Goal: Navigation & Orientation: Understand site structure

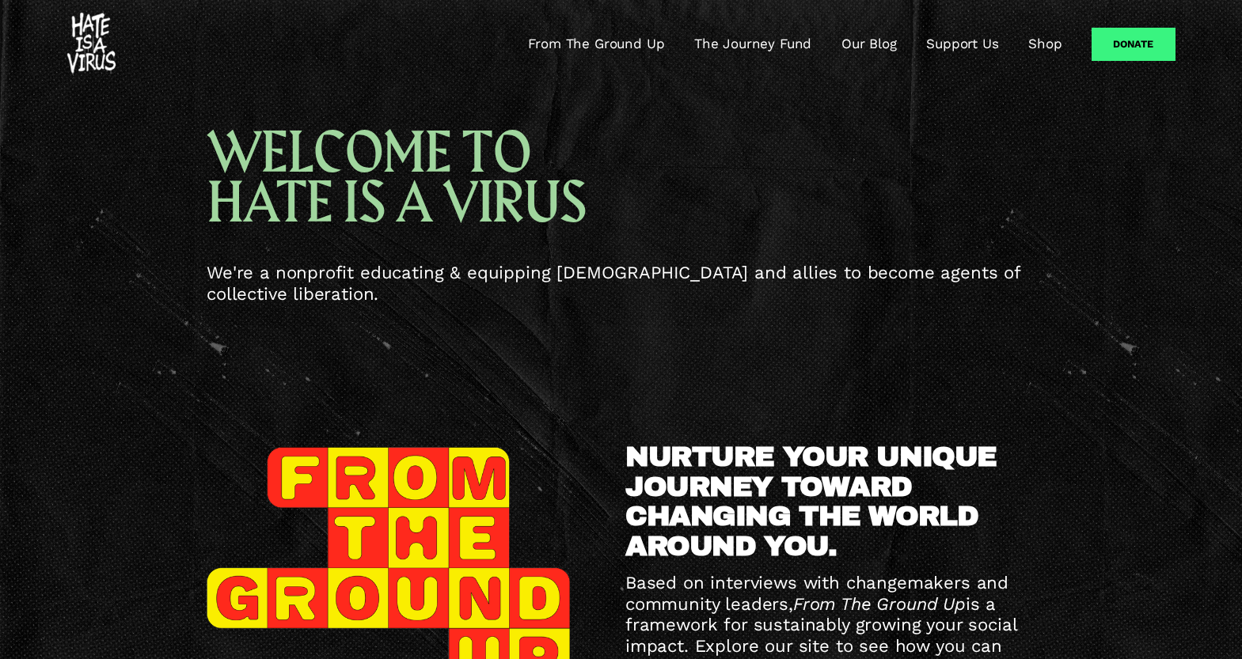
click at [738, 46] on link "The Journey Fund" at bounding box center [752, 44] width 117 height 19
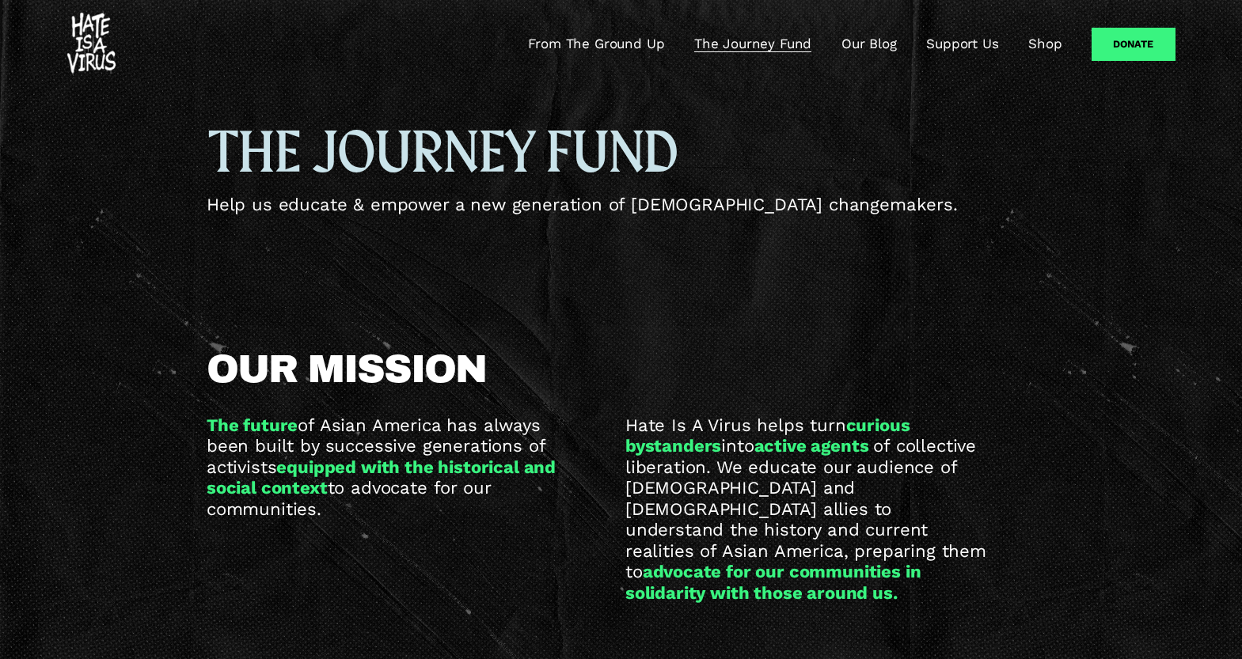
click at [870, 44] on link "Our Blog" at bounding box center [868, 44] width 55 height 19
click at [964, 42] on link "Support Us" at bounding box center [962, 44] width 72 height 19
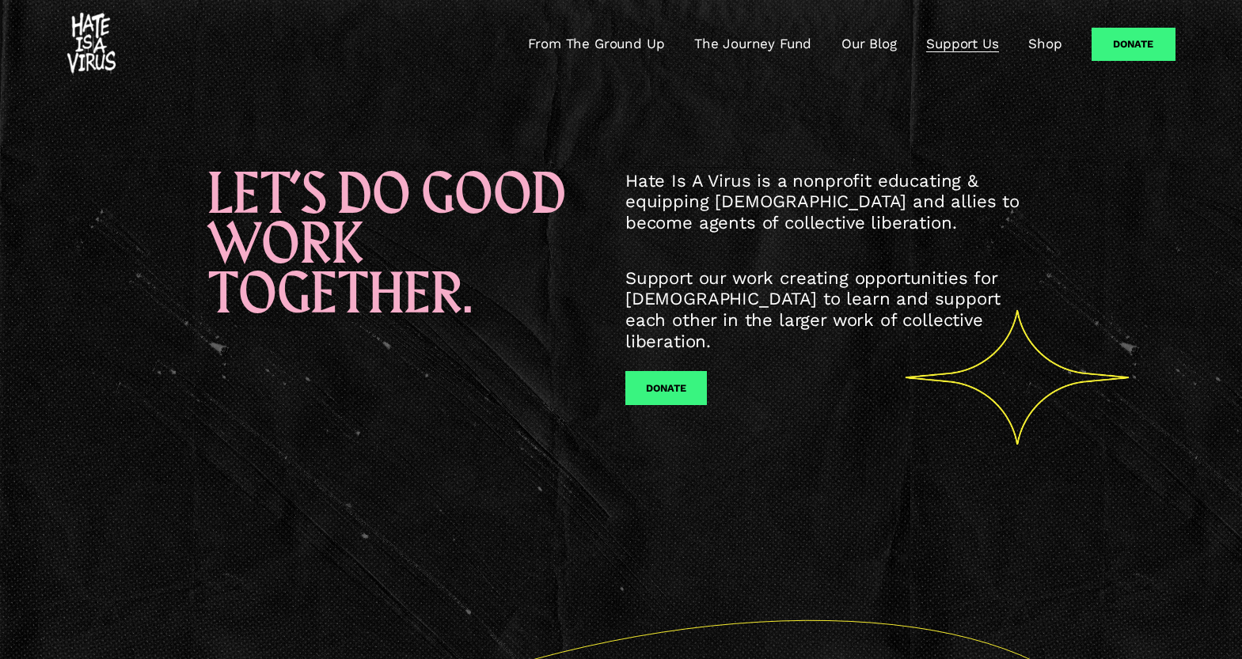
click at [1037, 45] on link "Shop" at bounding box center [1044, 44] width 33 height 19
click at [606, 47] on link "From The Ground Up" at bounding box center [596, 44] width 136 height 19
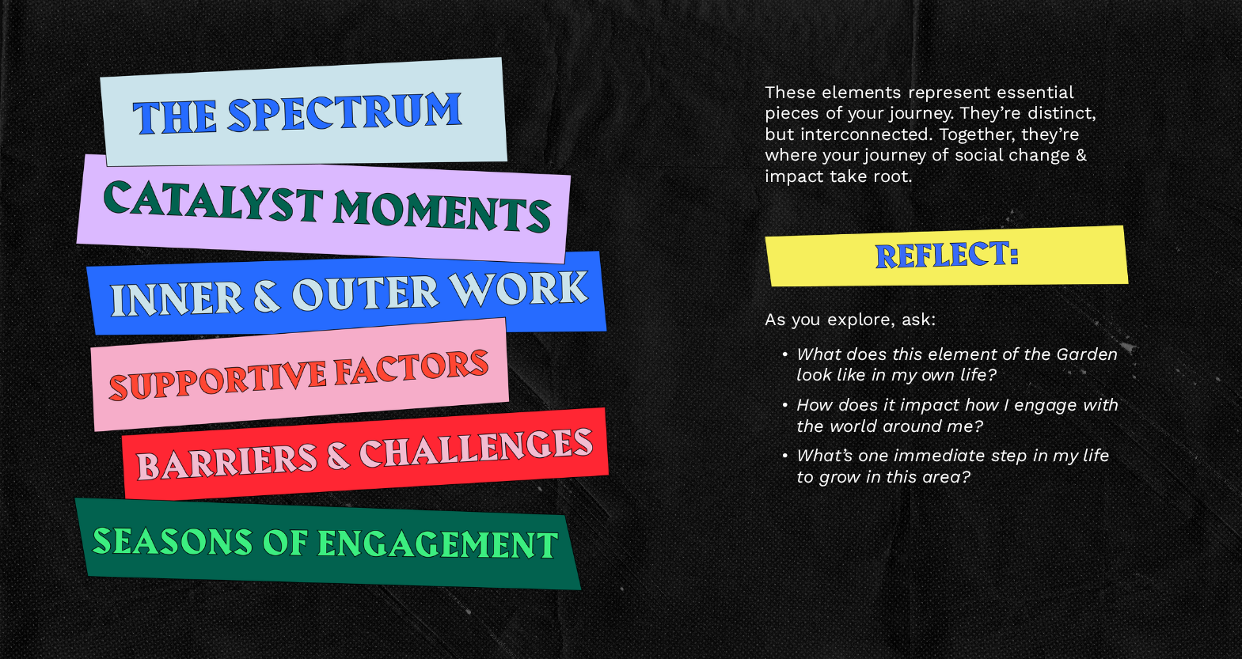
scroll to position [2169, 0]
